Goal: Task Accomplishment & Management: Use online tool/utility

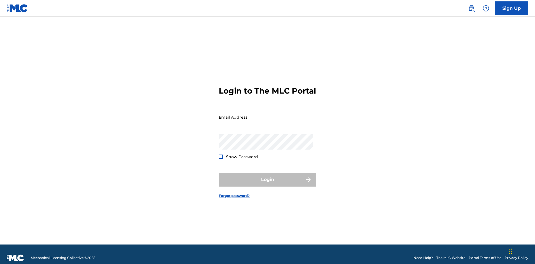
scroll to position [7, 0]
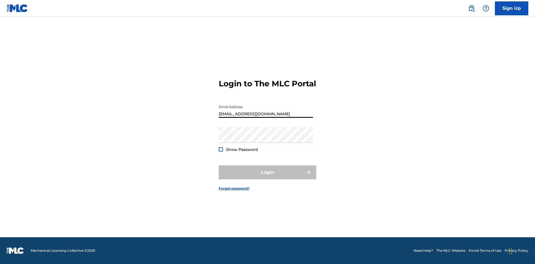
type input "[EMAIL_ADDRESS][DOMAIN_NAME]"
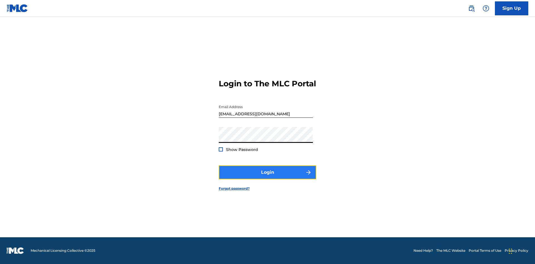
click at [267, 177] on button "Login" at bounding box center [267, 172] width 97 height 14
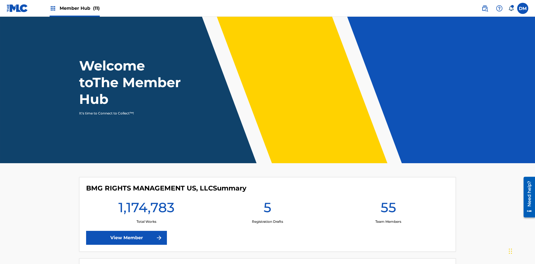
click at [79, 8] on span "Member Hub (11)" at bounding box center [80, 8] width 40 height 6
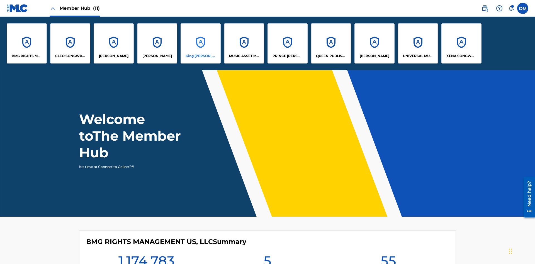
click at [200, 56] on p "King [PERSON_NAME]" at bounding box center [201, 55] width 30 height 5
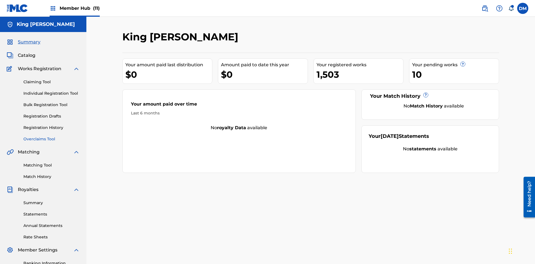
click at [52, 136] on link "Overclaims Tool" at bounding box center [51, 139] width 56 height 6
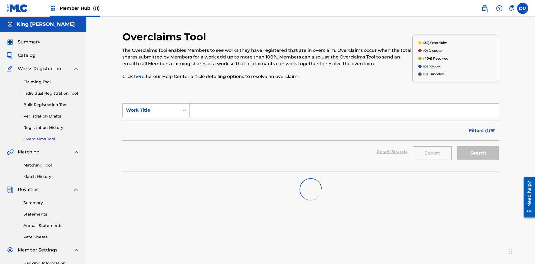
click at [479, 127] on span "Filters ( 1 )" at bounding box center [479, 130] width 21 height 7
click at [0, 0] on div "Search Form" at bounding box center [0, 0] width 0 height 0
click at [0, 0] on button "Apply Filters" at bounding box center [0, 0] width 0 height 0
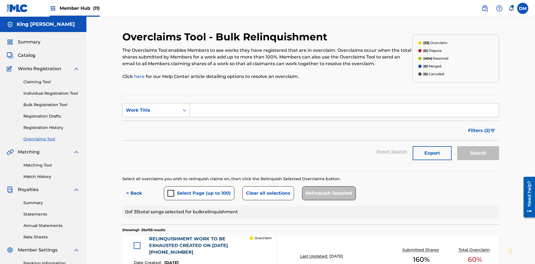
click at [137, 242] on div at bounding box center [137, 245] width 7 height 7
click at [327, 186] on button "Relinquish Selected" at bounding box center [329, 193] width 54 height 14
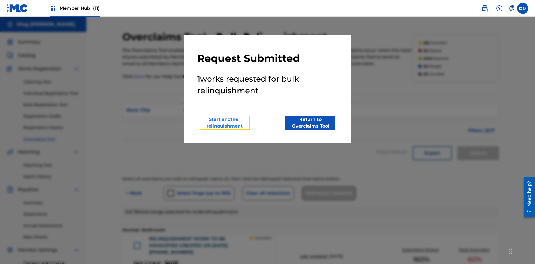
click at [225, 123] on button "Start another relinquishment" at bounding box center [224, 123] width 50 height 14
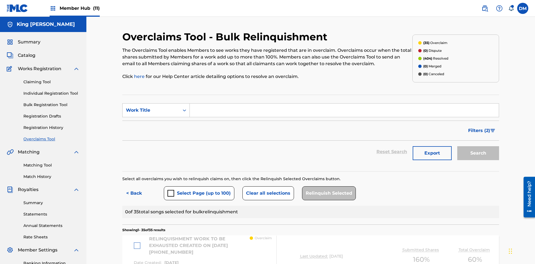
click at [327, 186] on button "Relinquish Selected" at bounding box center [329, 193] width 54 height 14
